Goal: Task Accomplishment & Management: Manage account settings

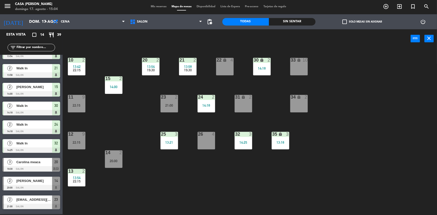
scroll to position [104, 0]
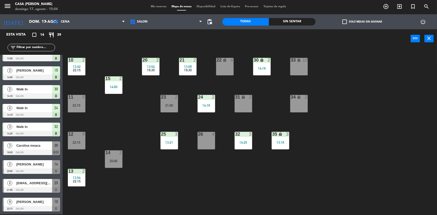
click at [155, 8] on span "Mis reservas" at bounding box center [158, 6] width 21 height 3
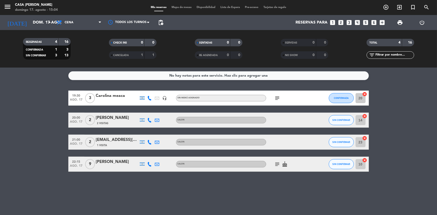
click at [277, 97] on icon "subject" at bounding box center [278, 98] width 6 height 6
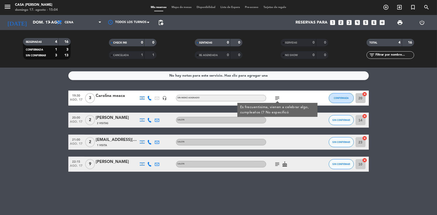
click at [276, 98] on icon "subject" at bounding box center [278, 98] width 6 height 6
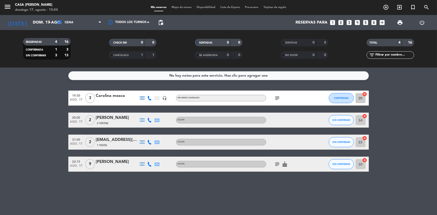
drag, startPoint x: 279, startPoint y: 168, endPoint x: 276, endPoint y: 166, distance: 3.7
click at [279, 168] on div "subject cake" at bounding box center [288, 164] width 45 height 15
click at [275, 163] on icon "subject" at bounding box center [278, 164] width 6 height 6
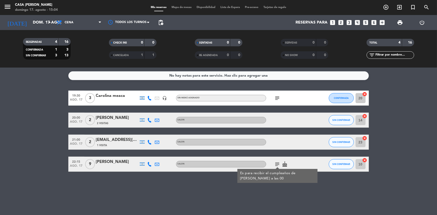
click at [276, 165] on icon "subject" at bounding box center [278, 164] width 6 height 6
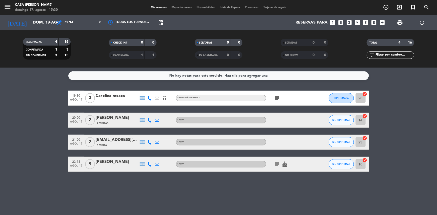
click at [277, 96] on icon "subject" at bounding box center [278, 98] width 6 height 6
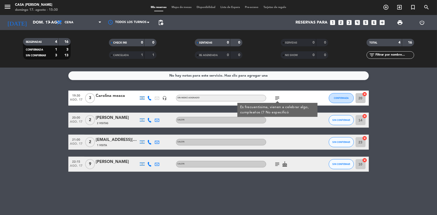
click at [277, 98] on icon "subject" at bounding box center [278, 98] width 6 height 6
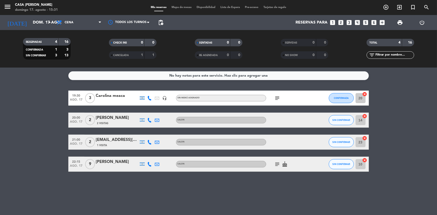
click at [277, 165] on icon "subject" at bounding box center [278, 164] width 6 height 6
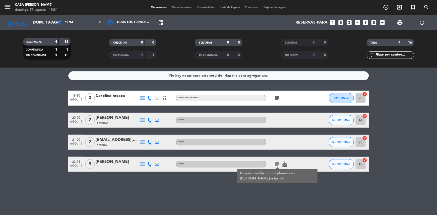
click at [277, 165] on icon "subject" at bounding box center [278, 164] width 6 height 6
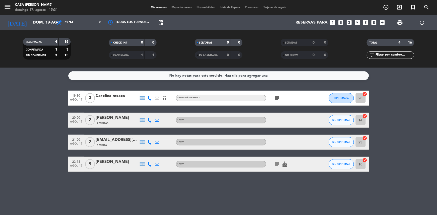
click at [181, 8] on span "Mapa de mesas" at bounding box center [181, 7] width 25 height 3
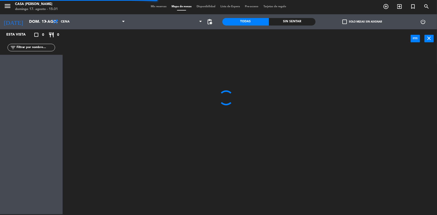
click at [155, 7] on span "Mis reservas" at bounding box center [158, 6] width 21 height 3
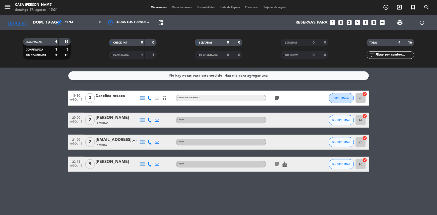
click at [279, 164] on icon "subject" at bounding box center [278, 164] width 6 height 6
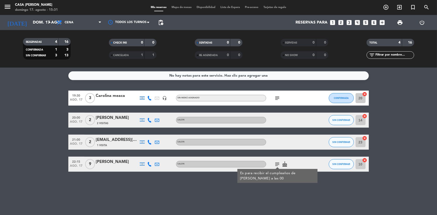
click at [279, 164] on icon "subject" at bounding box center [278, 164] width 6 height 6
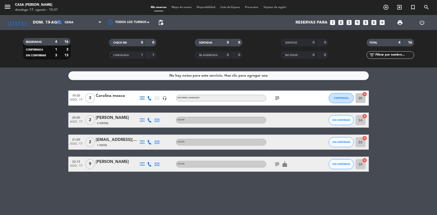
click at [285, 166] on icon "cake" at bounding box center [285, 164] width 6 height 6
click at [180, 5] on div "Mis reservas Mapa de mesas Disponibilidad Lista de Espera Pre-acceso Tarjetas d…" at bounding box center [218, 7] width 141 height 5
click at [181, 8] on span "Mapa de mesas" at bounding box center [181, 7] width 25 height 3
